Goal: Task Accomplishment & Management: Manage account settings

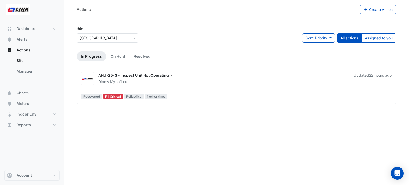
click at [97, 96] on span "Recovered" at bounding box center [91, 97] width 21 height 6
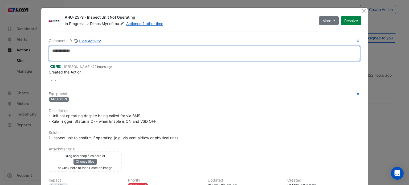
click at [51, 49] on textarea at bounding box center [205, 53] width 312 height 15
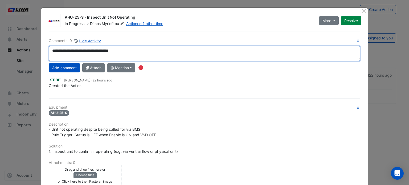
click at [108, 51] on textarea "**********" at bounding box center [205, 53] width 312 height 15
type textarea "**********"
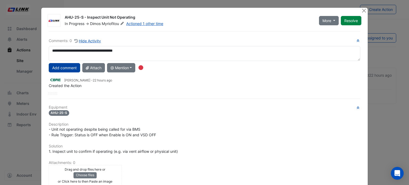
click at [64, 65] on button "Add comment" at bounding box center [64, 67] width 31 height 9
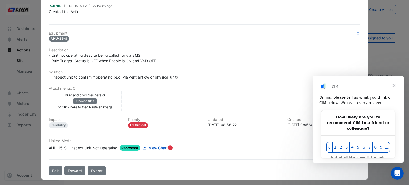
click at [396, 85] on span "Close" at bounding box center [394, 85] width 19 height 19
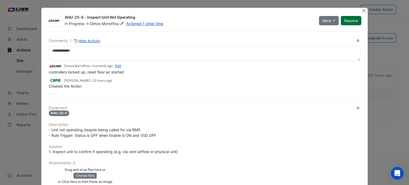
click at [348, 20] on button "Resolve" at bounding box center [351, 20] width 21 height 9
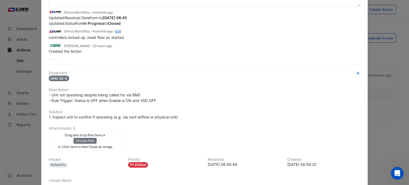
scroll to position [94, 0]
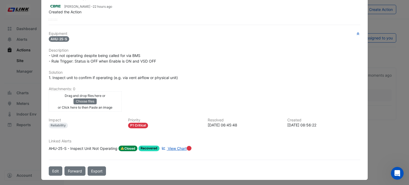
click at [125, 146] on span "Closed" at bounding box center [128, 149] width 19 height 6
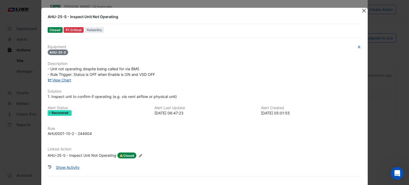
click at [361, 10] on button "Close" at bounding box center [364, 11] width 6 height 6
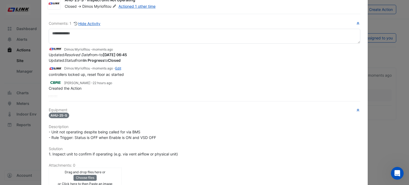
scroll to position [0, 0]
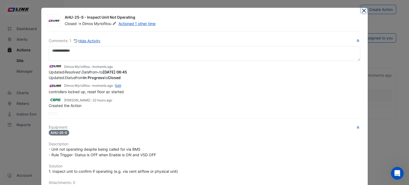
click at [361, 9] on button "Close" at bounding box center [364, 11] width 6 height 6
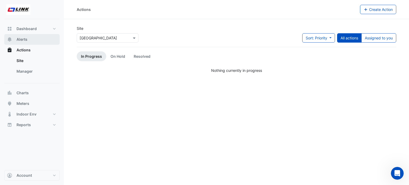
click at [30, 39] on button "Alerts" at bounding box center [31, 39] width 55 height 11
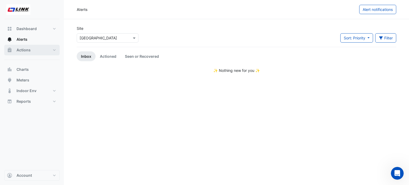
click at [30, 49] on span "Actions" at bounding box center [24, 49] width 14 height 5
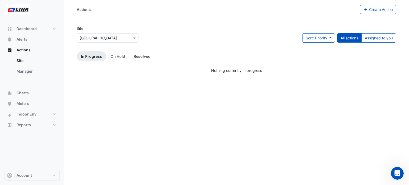
click at [138, 57] on link "Resolved" at bounding box center [142, 56] width 25 height 10
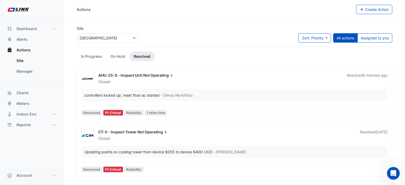
click at [138, 57] on link "Resolved" at bounding box center [142, 56] width 25 height 10
click at [31, 38] on button "Alerts" at bounding box center [31, 39] width 55 height 11
